Goal: Transaction & Acquisition: Obtain resource

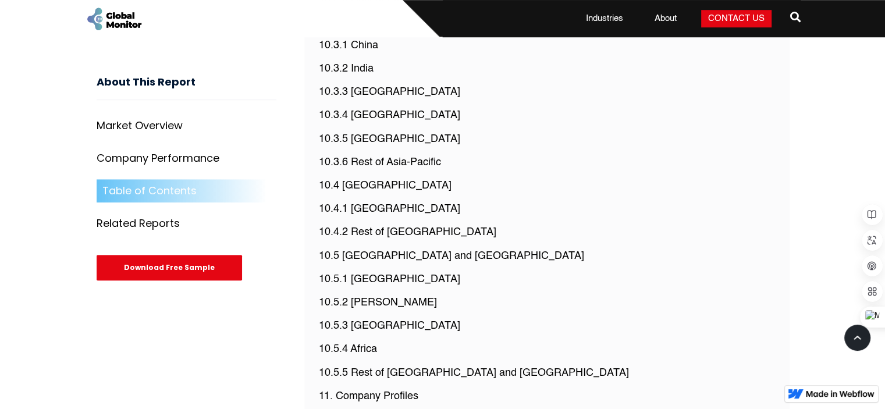
scroll to position [5984, 0]
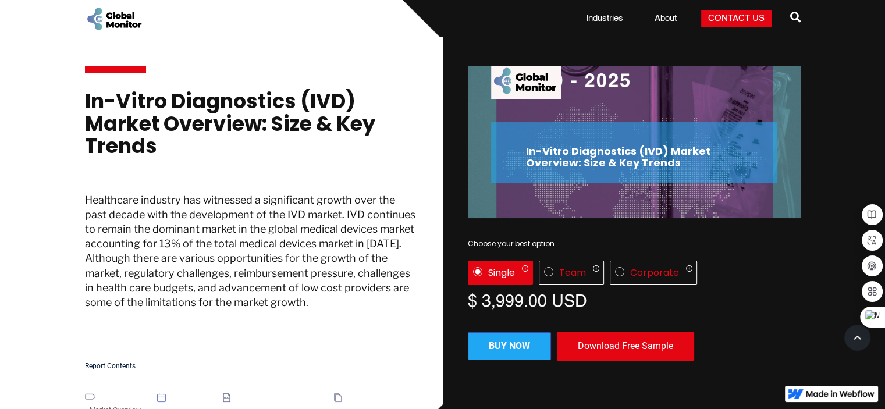
click at [630, 344] on div "Download Free Sample" at bounding box center [625, 346] width 137 height 29
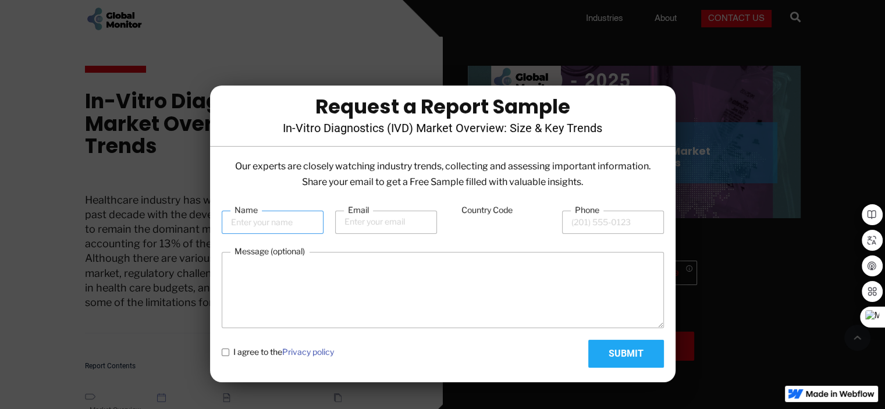
click at [268, 220] on input "Name" at bounding box center [273, 222] width 102 height 23
type input "[PERSON_NAME] [PERSON_NAME]"
type input "[EMAIL_ADDRESS][DOMAIN_NAME]"
type input "964"
type input "7904371761"
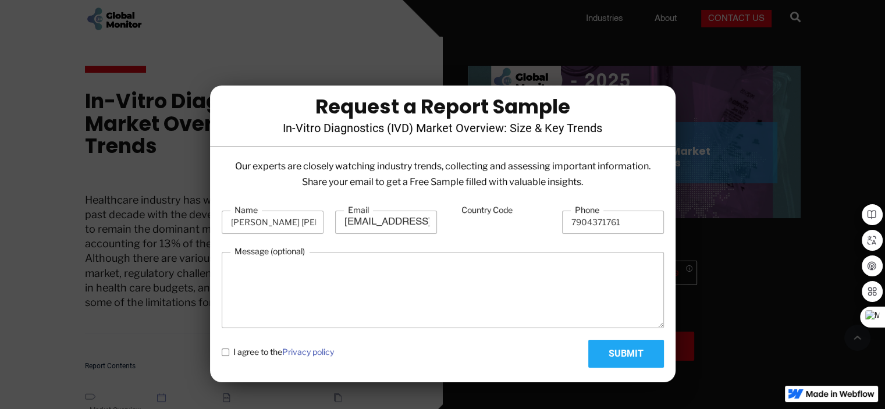
click at [626, 356] on input "Submit" at bounding box center [626, 354] width 76 height 28
click at [273, 348] on span "I agree to the Privacy policy" at bounding box center [283, 352] width 101 height 12
click at [229, 348] on policy "I agree to the Privacy policy" at bounding box center [226, 352] width 8 height 8
checkbox policy "true"
click at [619, 354] on input "Submit" at bounding box center [626, 354] width 76 height 28
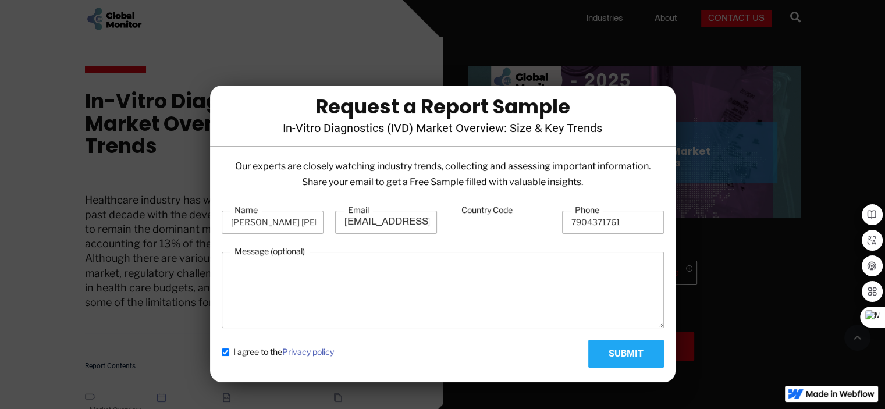
type input "Please wait..."
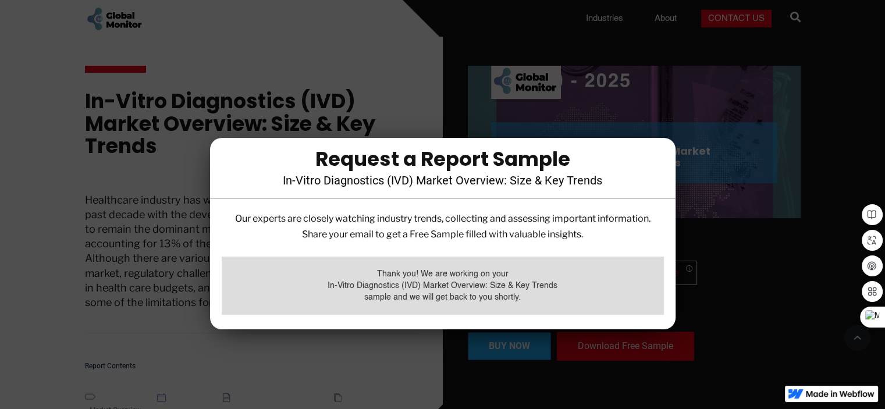
click at [390, 72] on div at bounding box center [442, 204] width 885 height 409
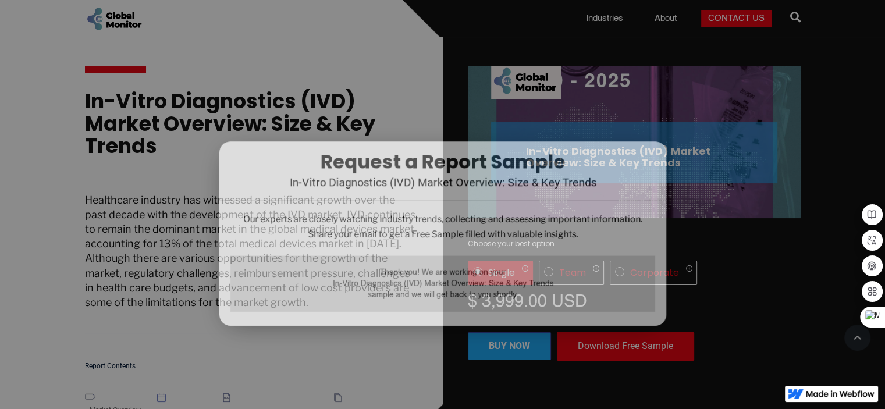
click at [390, 72] on div at bounding box center [442, 204] width 885 height 409
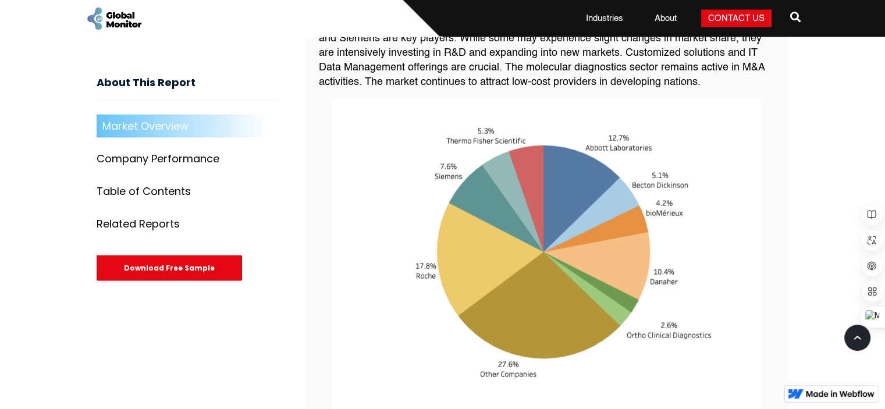
scroll to position [2345, 0]
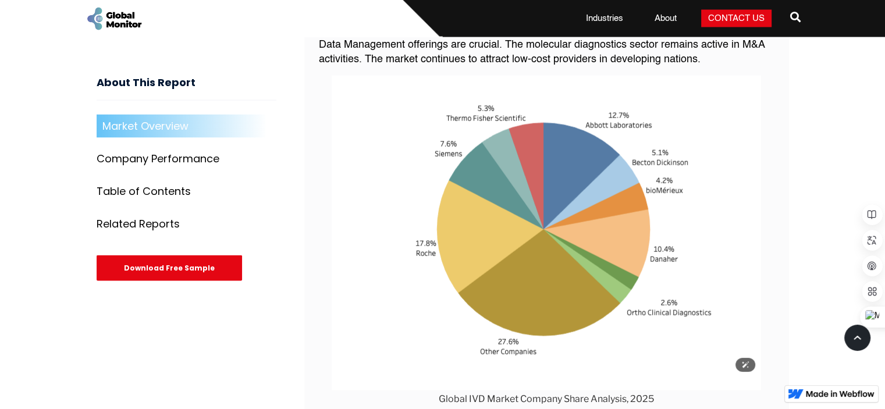
click at [332, 131] on img at bounding box center [546, 233] width 429 height 315
